Goal: Task Accomplishment & Management: Use online tool/utility

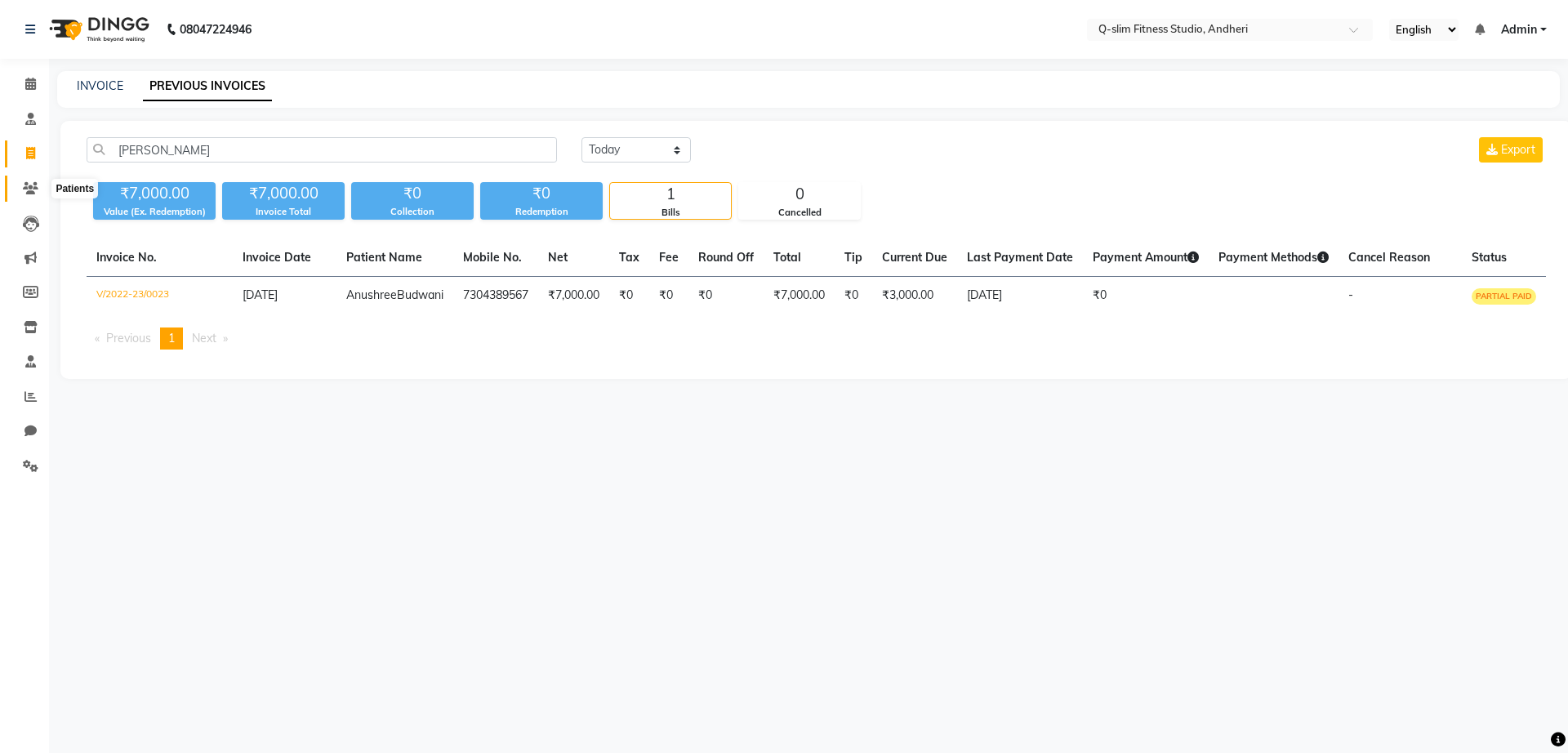
click at [41, 184] on span at bounding box center [30, 189] width 29 height 19
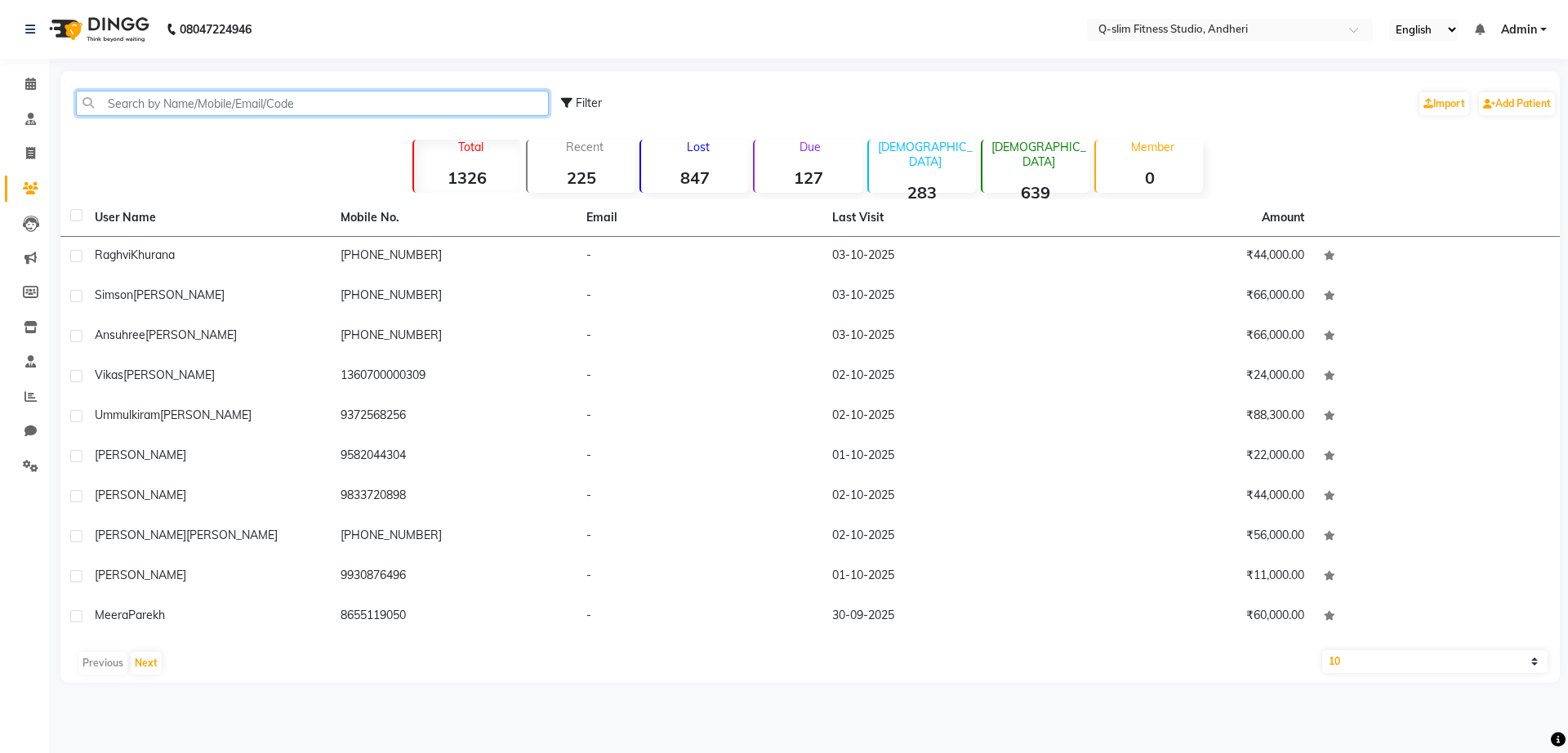
click at [198, 112] on input "text" at bounding box center [312, 103] width 473 height 25
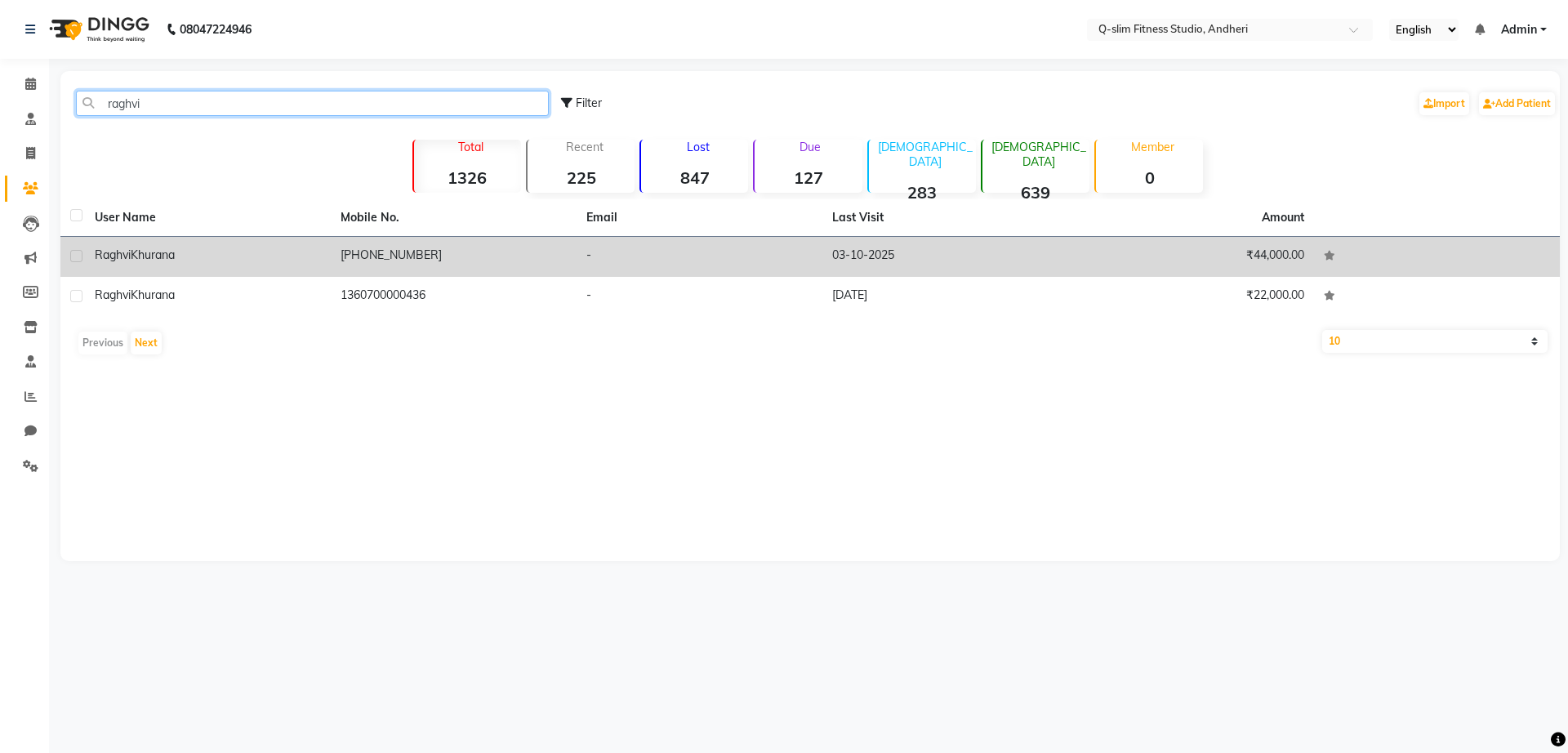
drag, startPoint x: 198, startPoint y: 112, endPoint x: 241, endPoint y: 243, distance: 137.9
click at [241, 243] on div "raghvi Filter Import Add Patient Total 1326 Recent 225 Lost 847 Due 127 [DEMOGR…" at bounding box center [810, 316] width 1499 height 490
type input "raghvi"
click at [241, 243] on td "[PERSON_NAME]" at bounding box center [207, 256] width 246 height 40
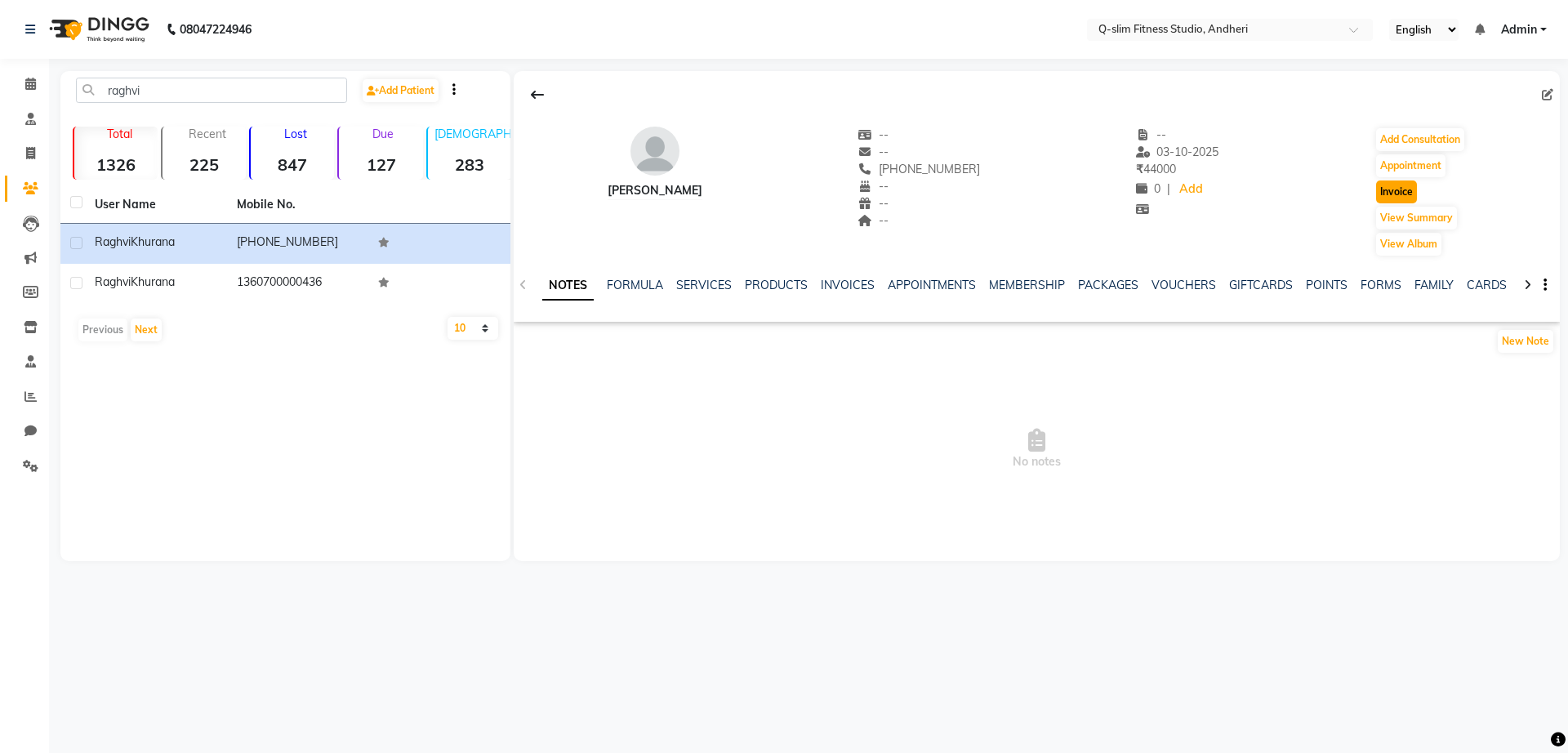
click at [1381, 193] on button "Invoice" at bounding box center [1396, 192] width 41 height 23
select select "service"
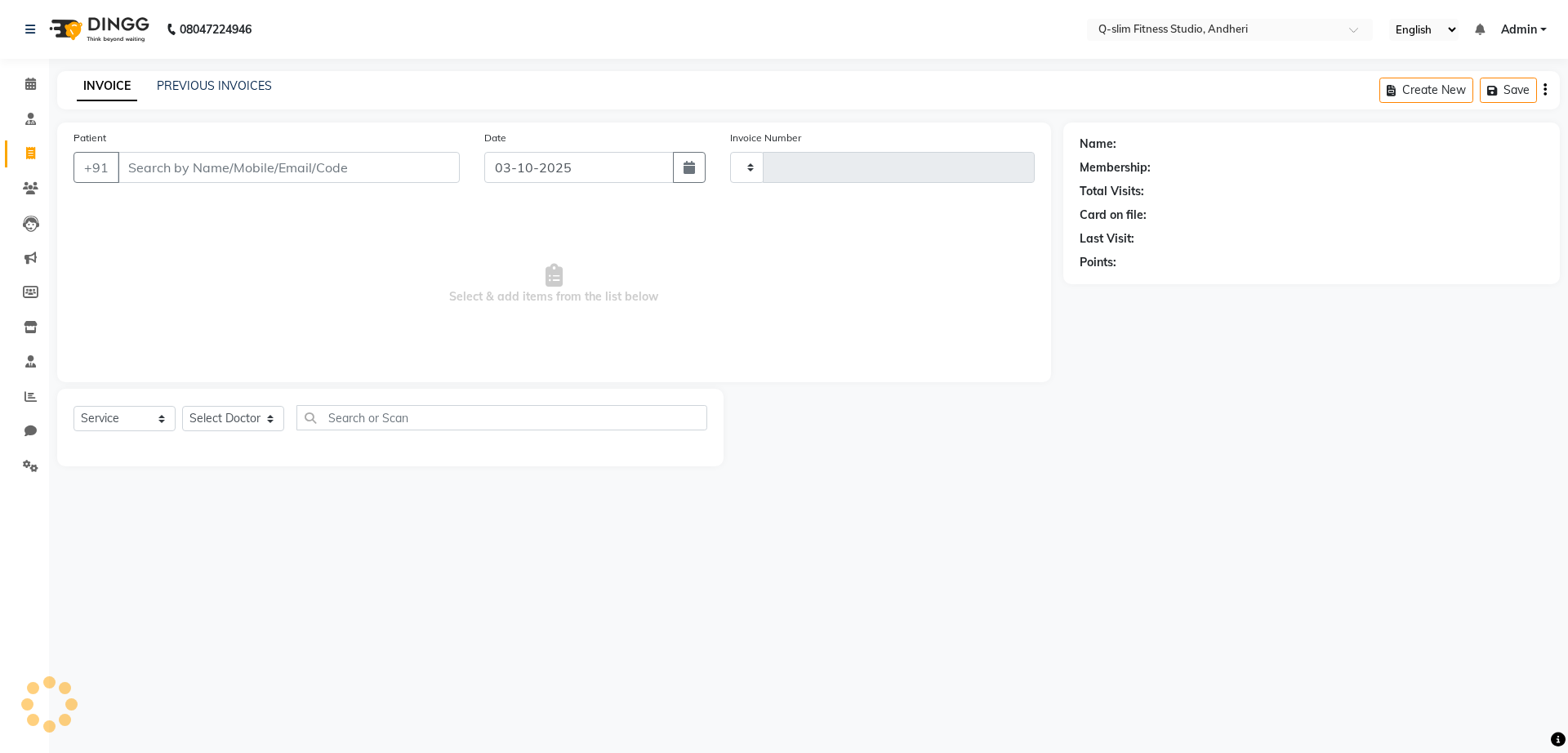
type input "1306"
select select "8143"
type input "1360700000436"
